Goal: Find specific page/section: Find specific page/section

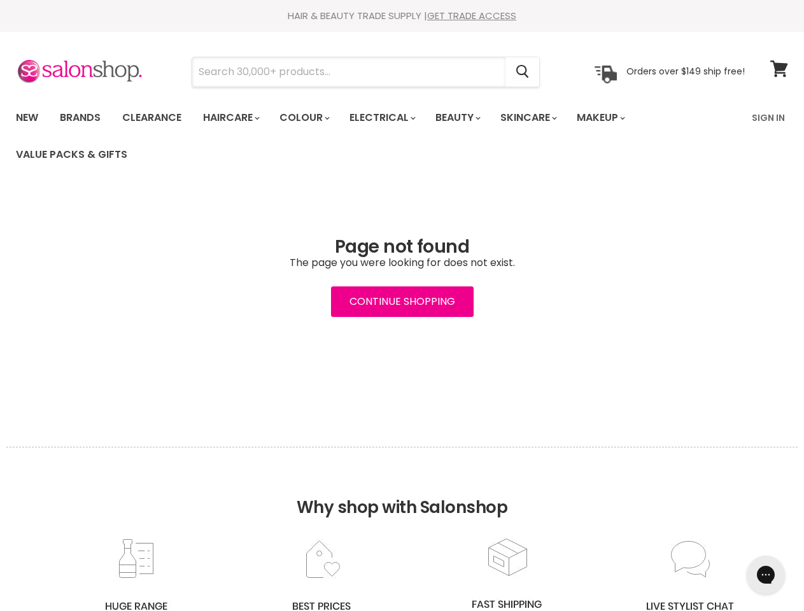
click at [349, 72] on input "Search" at bounding box center [348, 71] width 313 height 29
click at [523, 72] on icon "Search" at bounding box center [522, 72] width 13 height 13
click at [235, 118] on link "Haircare" at bounding box center [230, 117] width 74 height 27
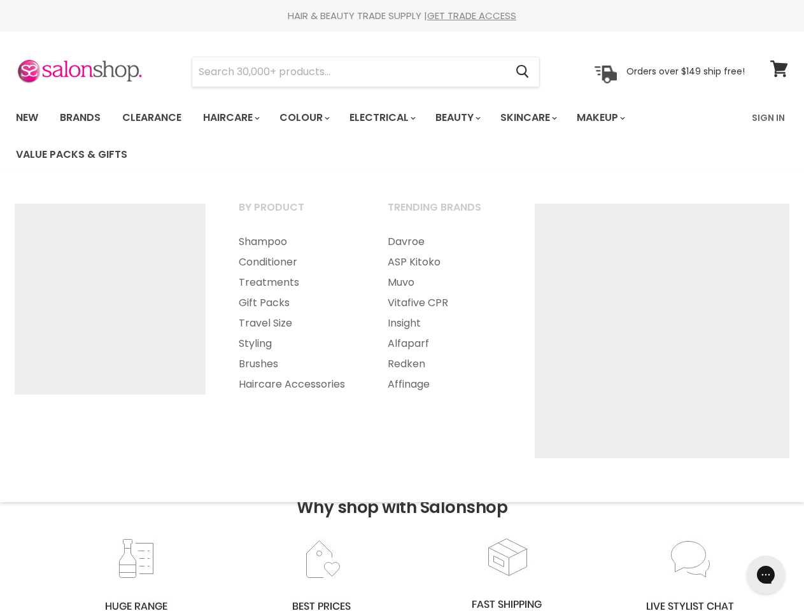
click at [311, 118] on link "Colour" at bounding box center [303, 117] width 67 height 27
